Goal: Transaction & Acquisition: Purchase product/service

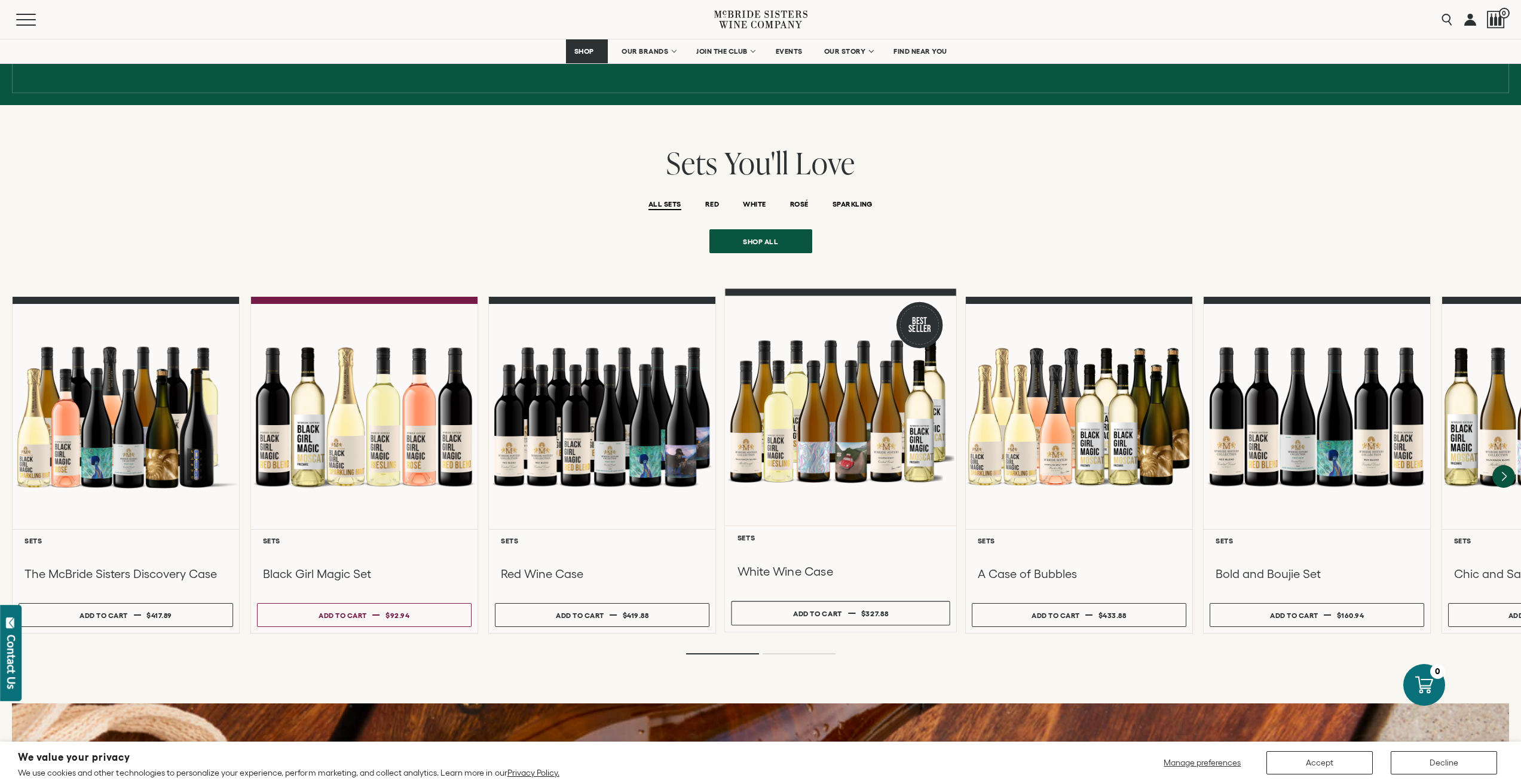
scroll to position [956, 0]
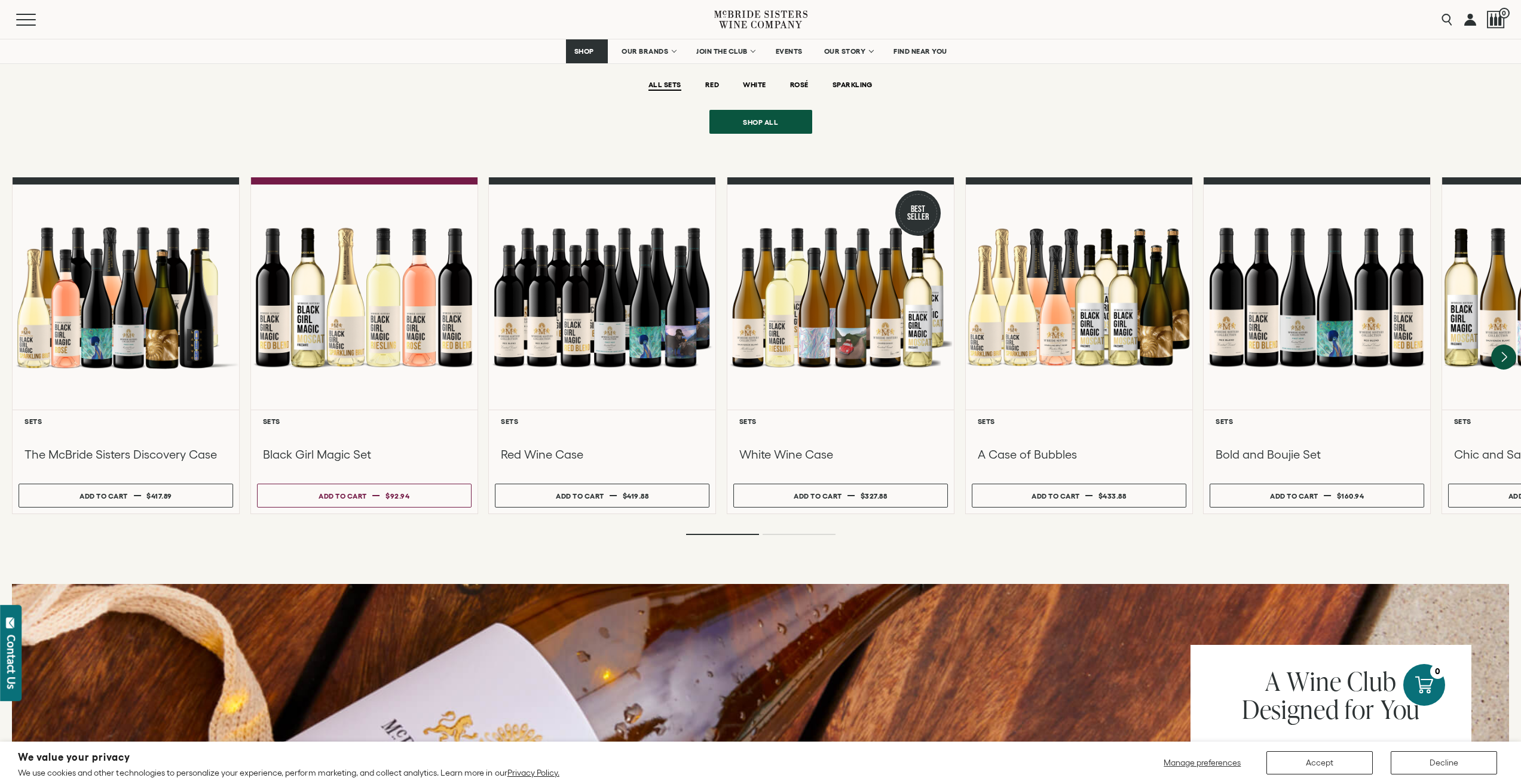
click at [1505, 346] on icon "Next" at bounding box center [1503, 357] width 25 height 25
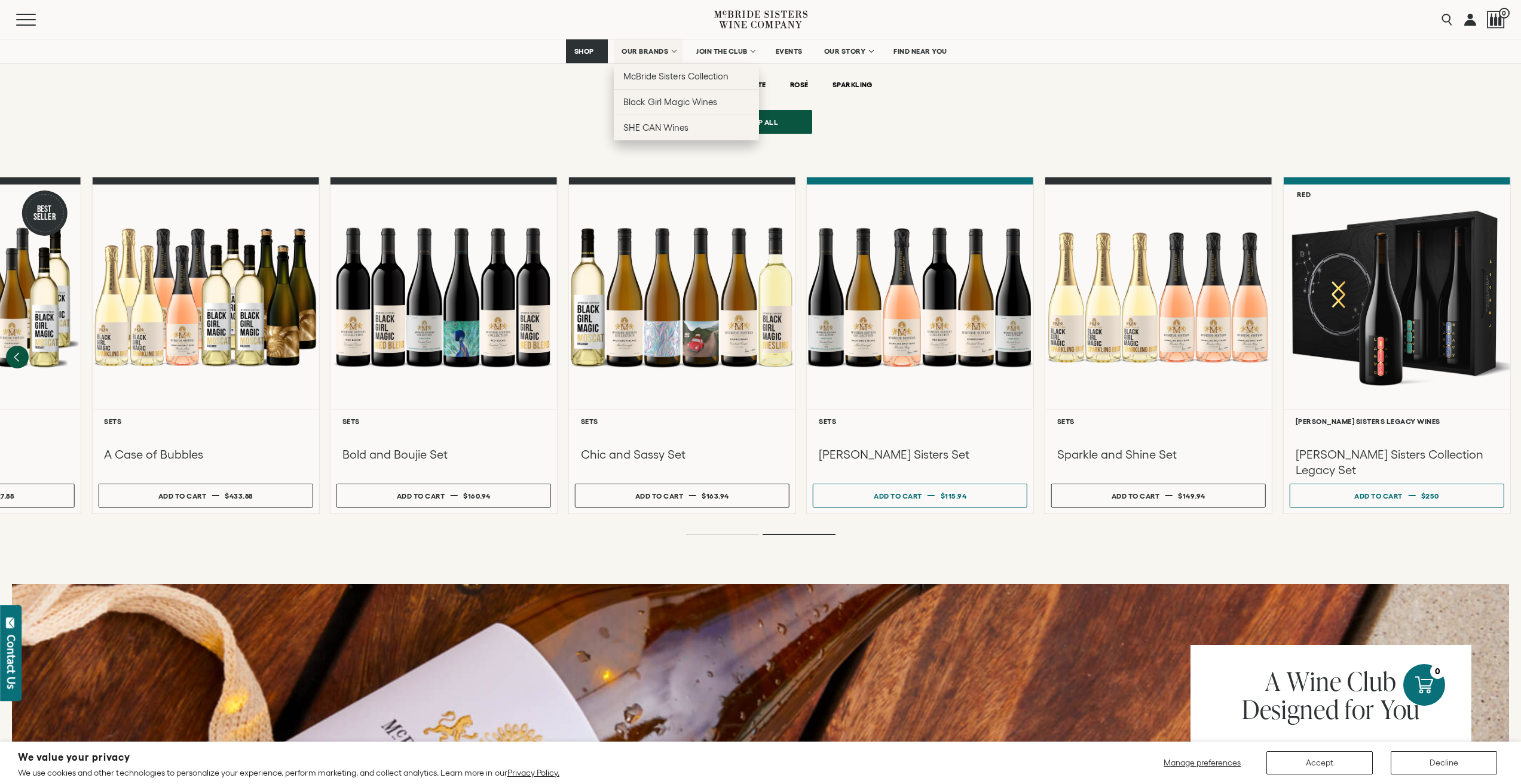
click at [669, 50] on link "OUR BRANDS" at bounding box center [647, 52] width 69 height 24
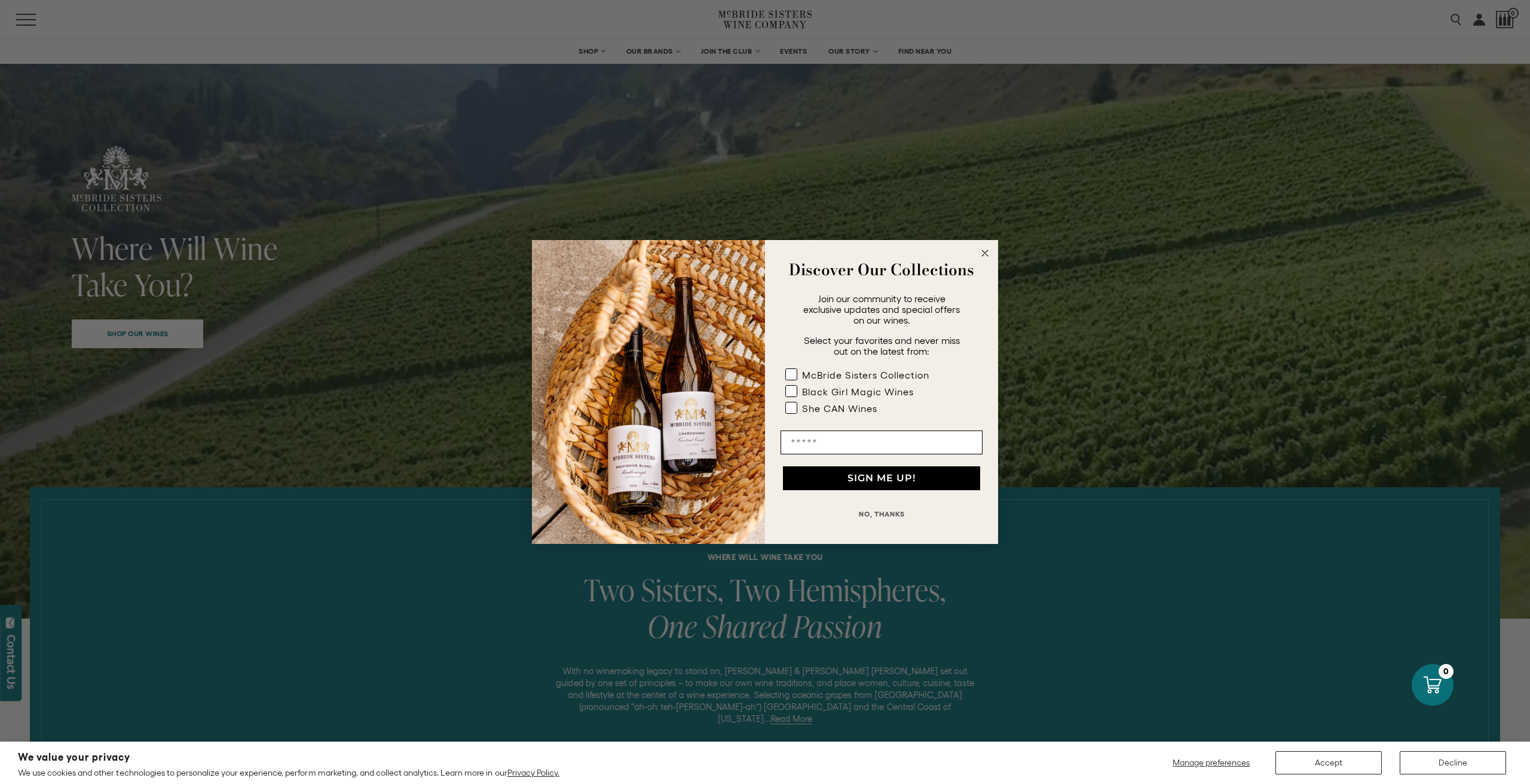
click at [980, 249] on circle "Close dialog" at bounding box center [985, 254] width 14 height 14
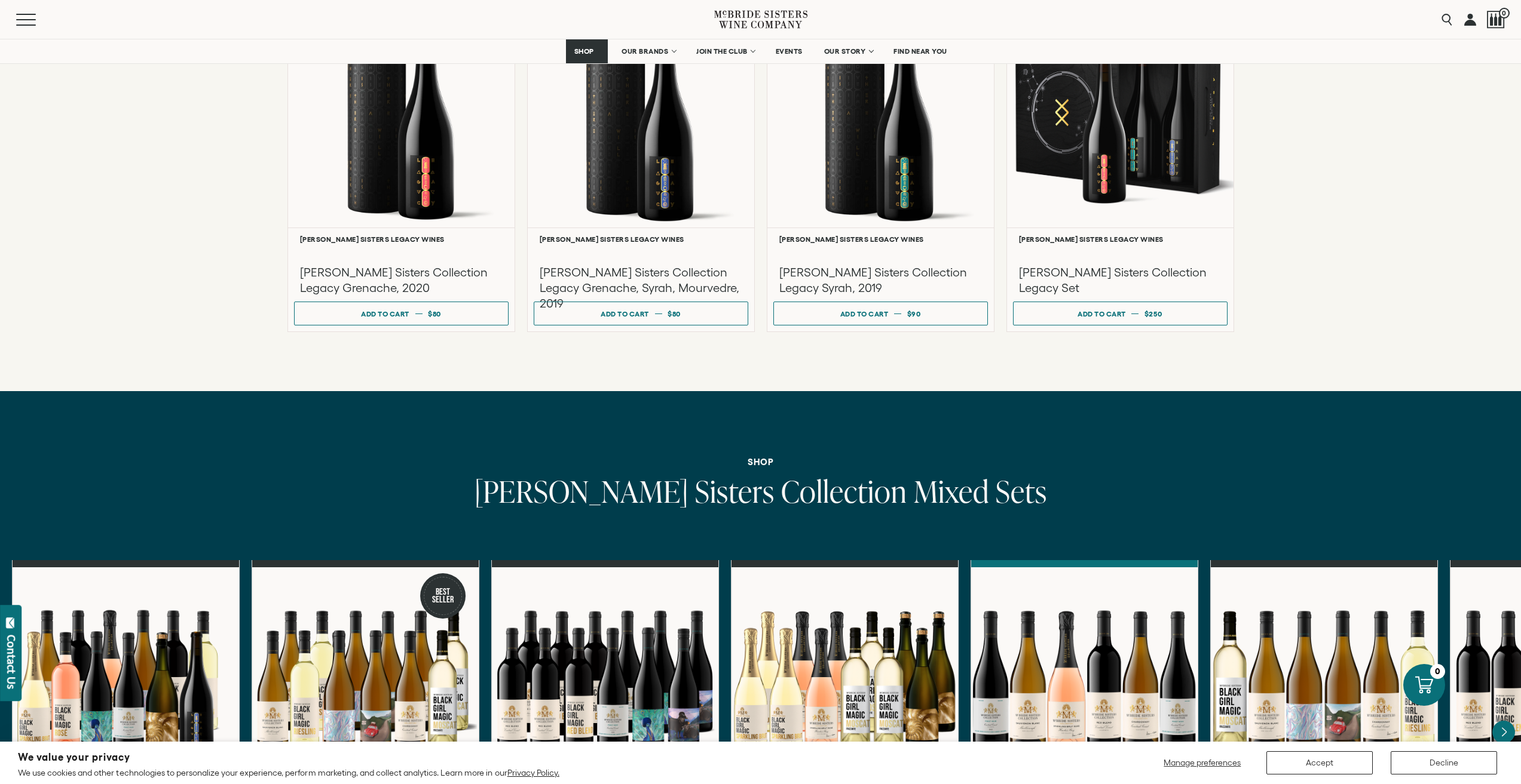
scroll to position [3465, 0]
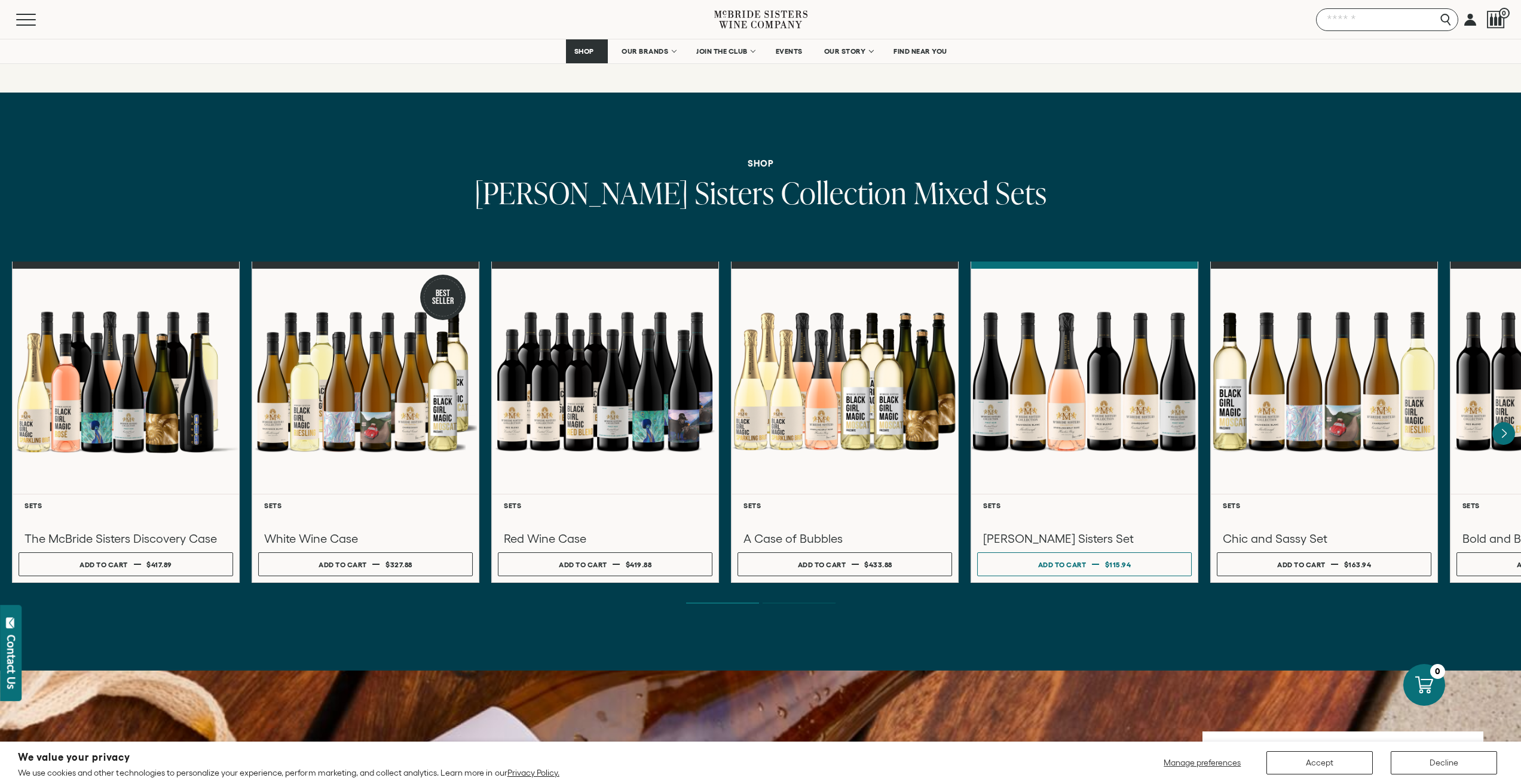
click at [1442, 15] on input "Search" at bounding box center [1387, 19] width 142 height 23
type input "*****"
